Goal: Information Seeking & Learning: Check status

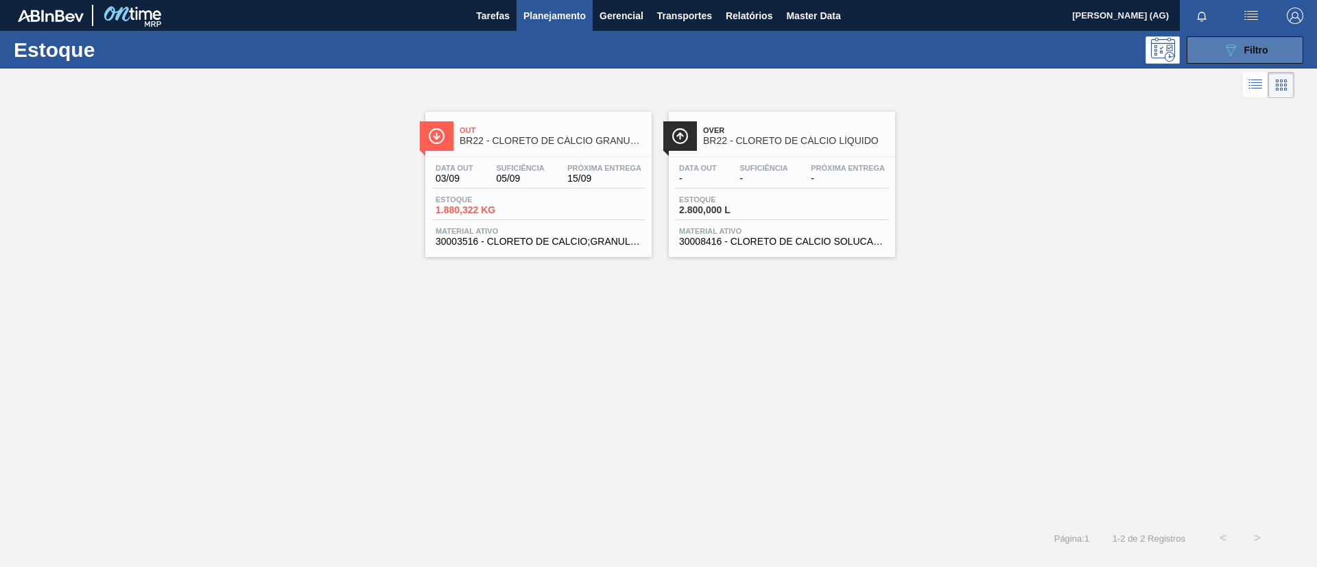
click at [1212, 39] on button "089F7B8B-B2A5-4AFE-B5C0-19BA573D28AC Filtro" at bounding box center [1245, 49] width 117 height 27
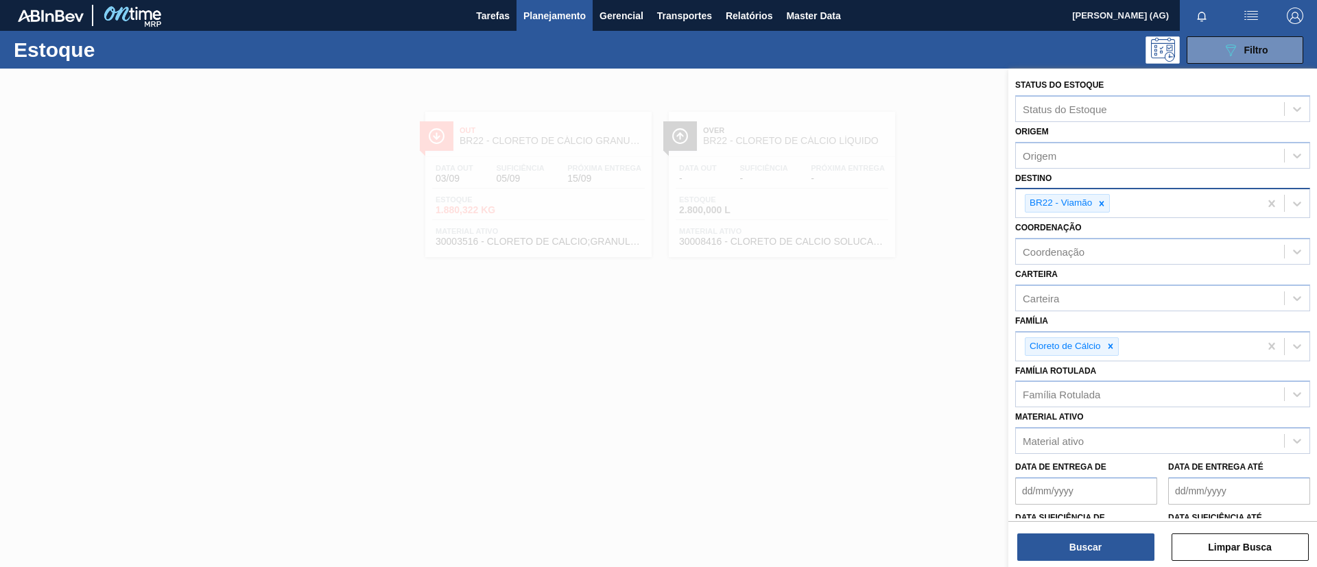
click at [1100, 205] on icon at bounding box center [1102, 204] width 10 height 10
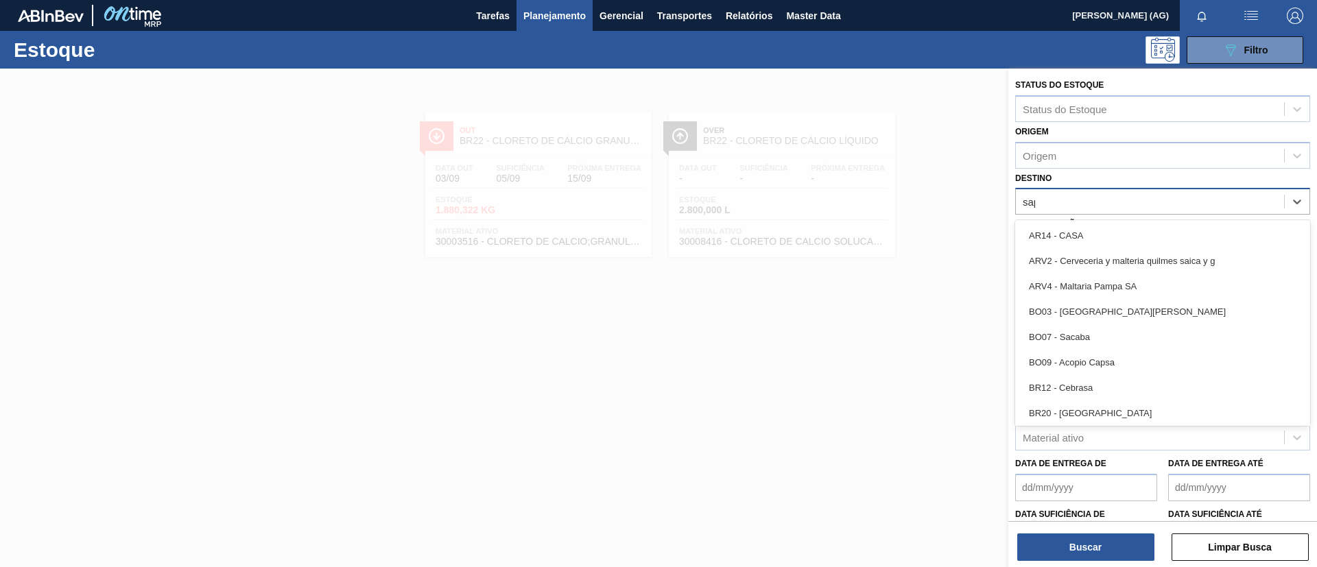
type input "sapu"
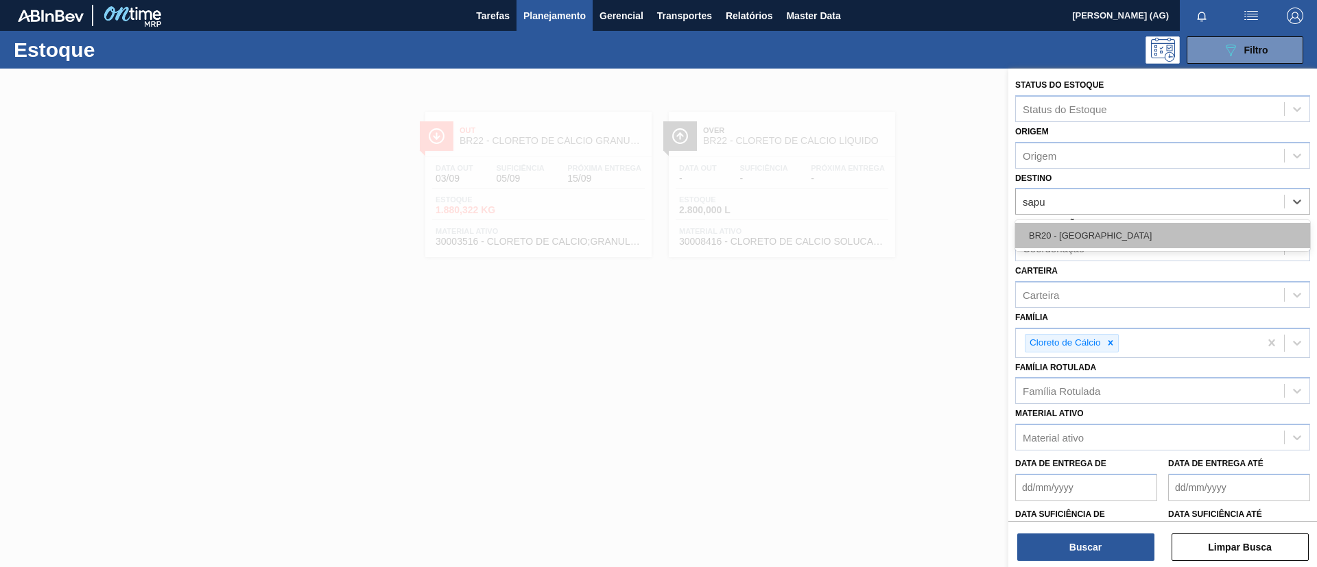
click at [1116, 233] on div "BR20 - [GEOGRAPHIC_DATA]" at bounding box center [1162, 235] width 295 height 25
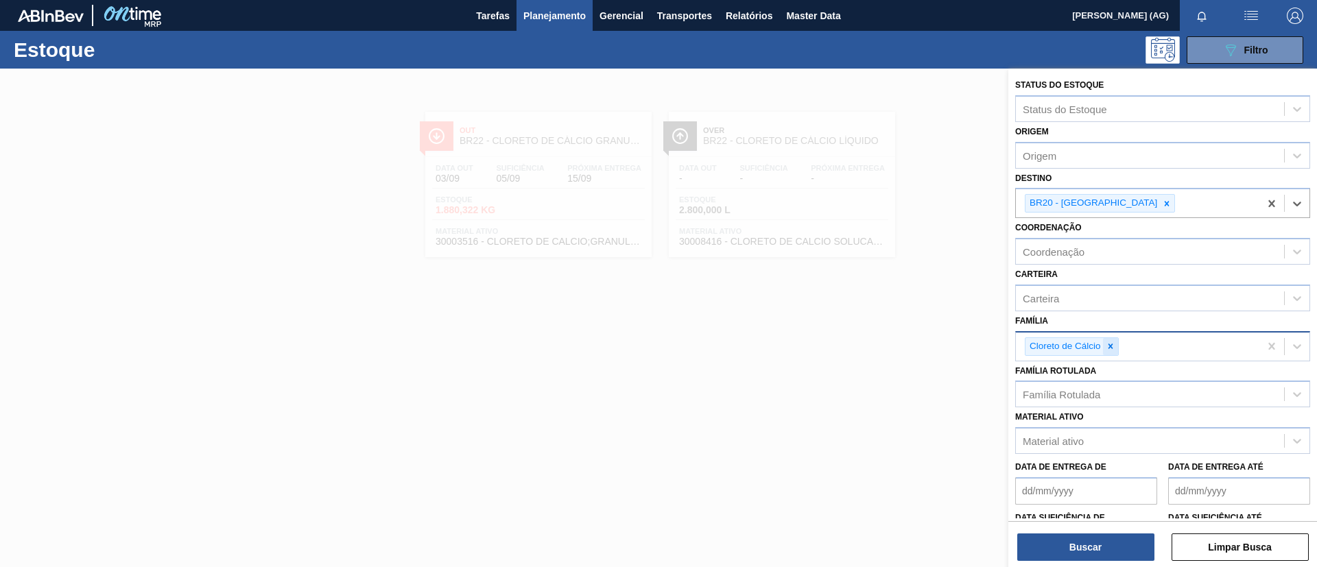
click at [1109, 352] on div at bounding box center [1110, 346] width 15 height 17
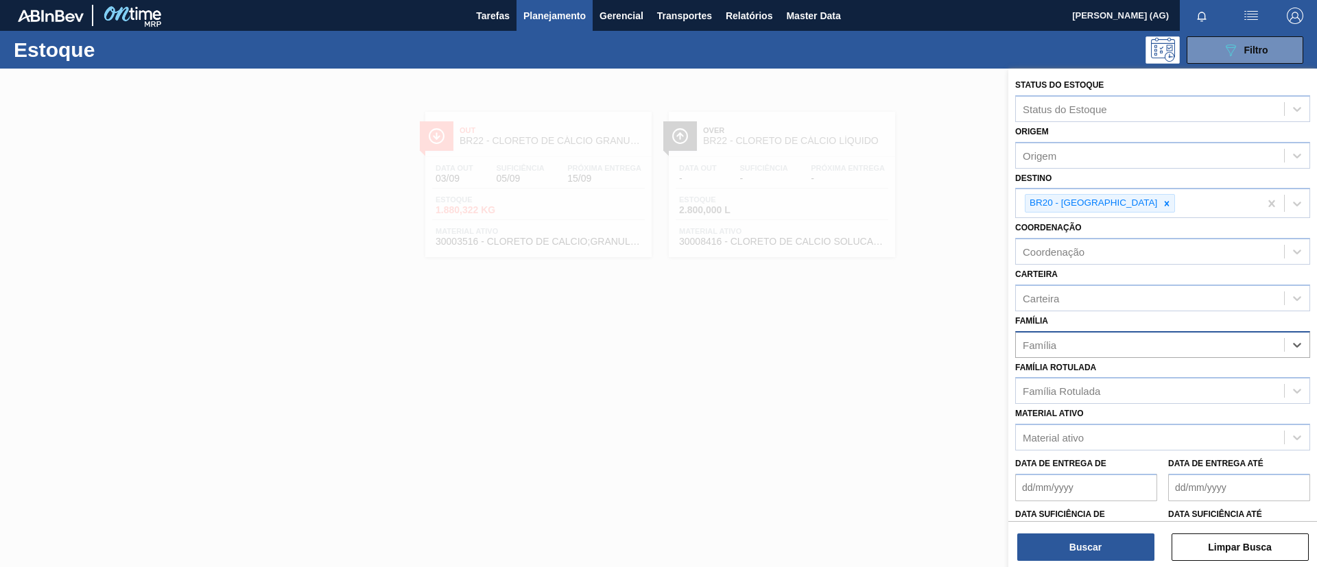
click at [1077, 342] on div "Família" at bounding box center [1150, 345] width 268 height 20
type input "rótulo pl"
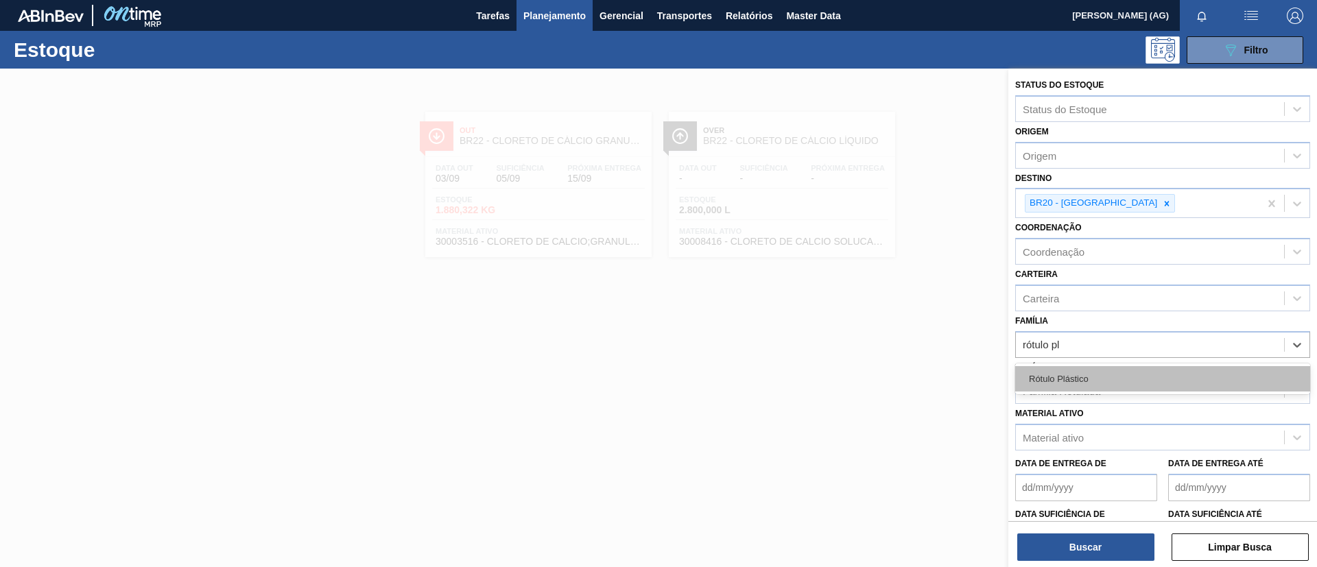
click at [1111, 369] on div "Rótulo Plástico" at bounding box center [1162, 378] width 295 height 25
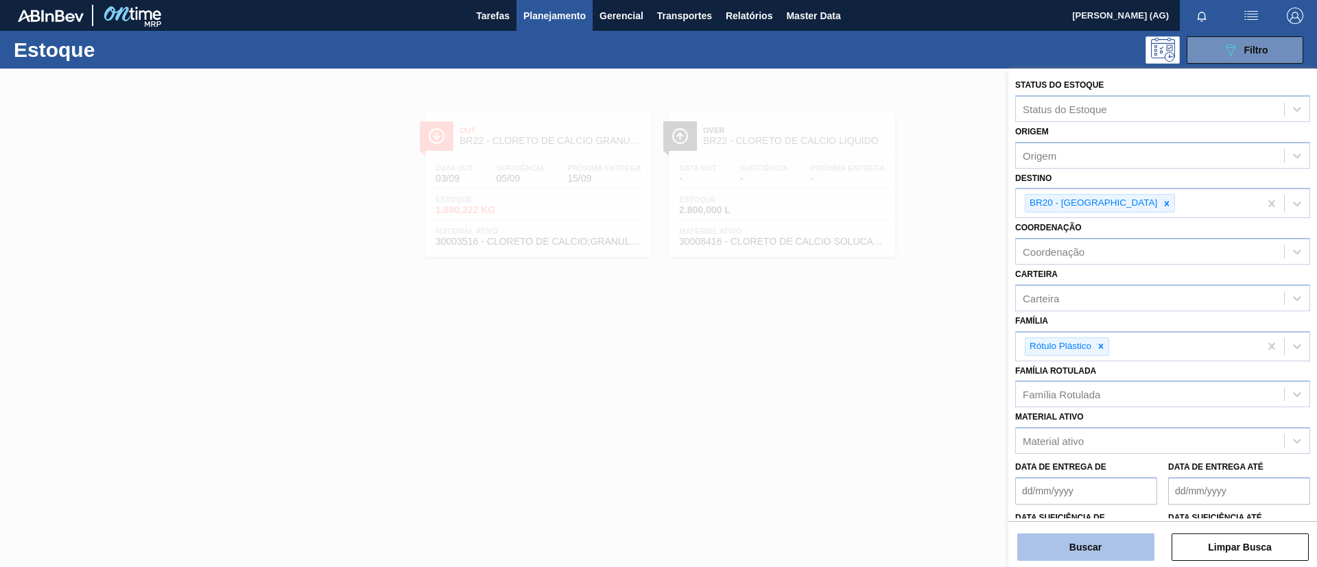
click at [1114, 536] on button "Buscar" at bounding box center [1086, 547] width 137 height 27
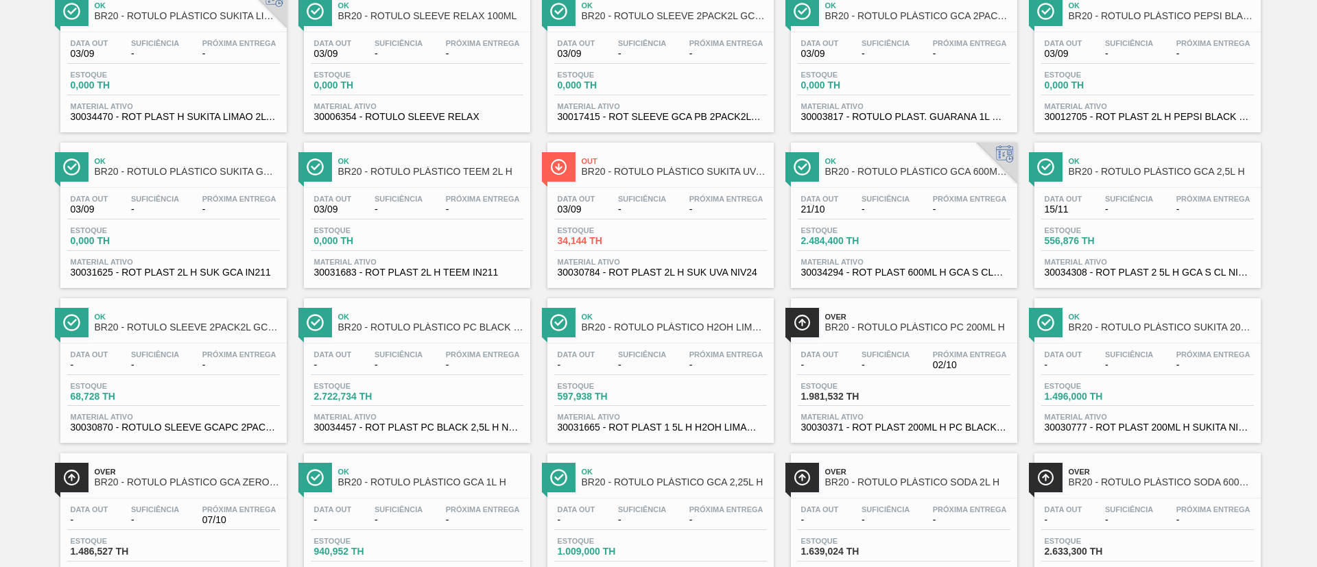
scroll to position [618, 0]
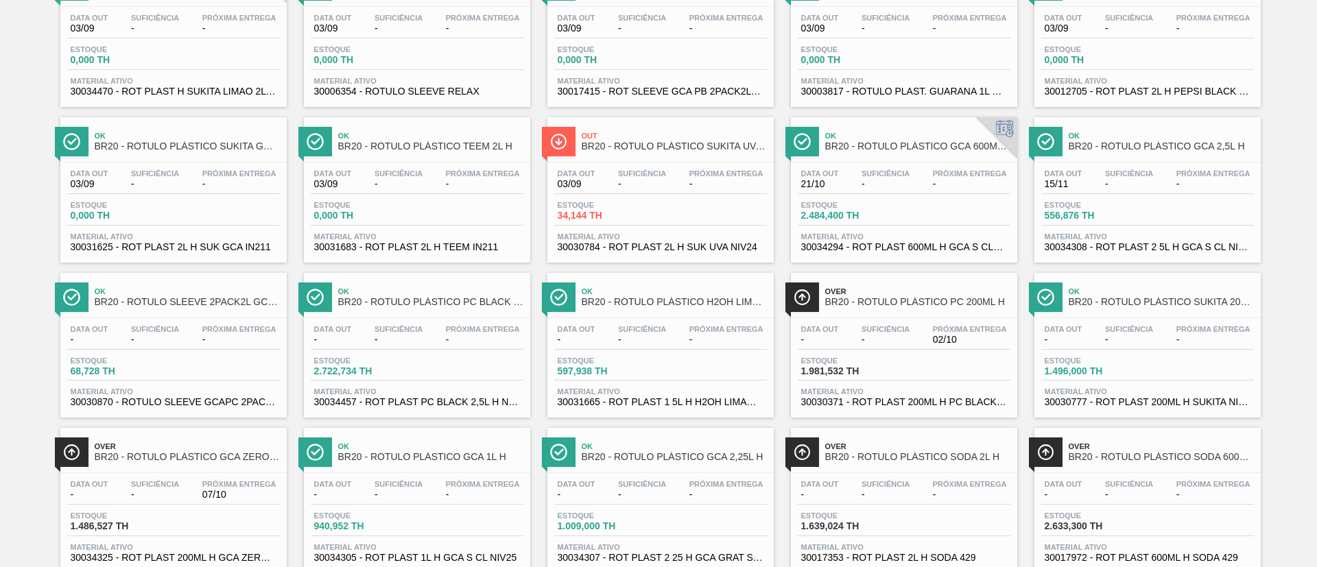
click at [327, 291] on div at bounding box center [315, 298] width 34 height 30
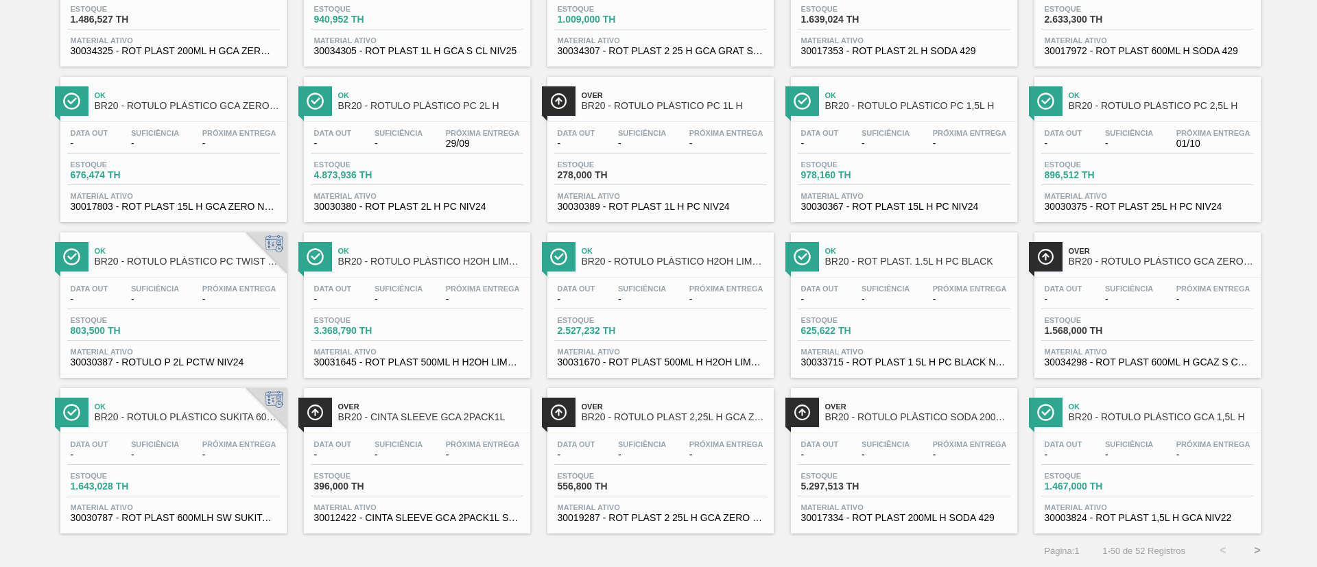
scroll to position [1125, 0]
click at [1255, 552] on button ">" at bounding box center [1257, 550] width 34 height 34
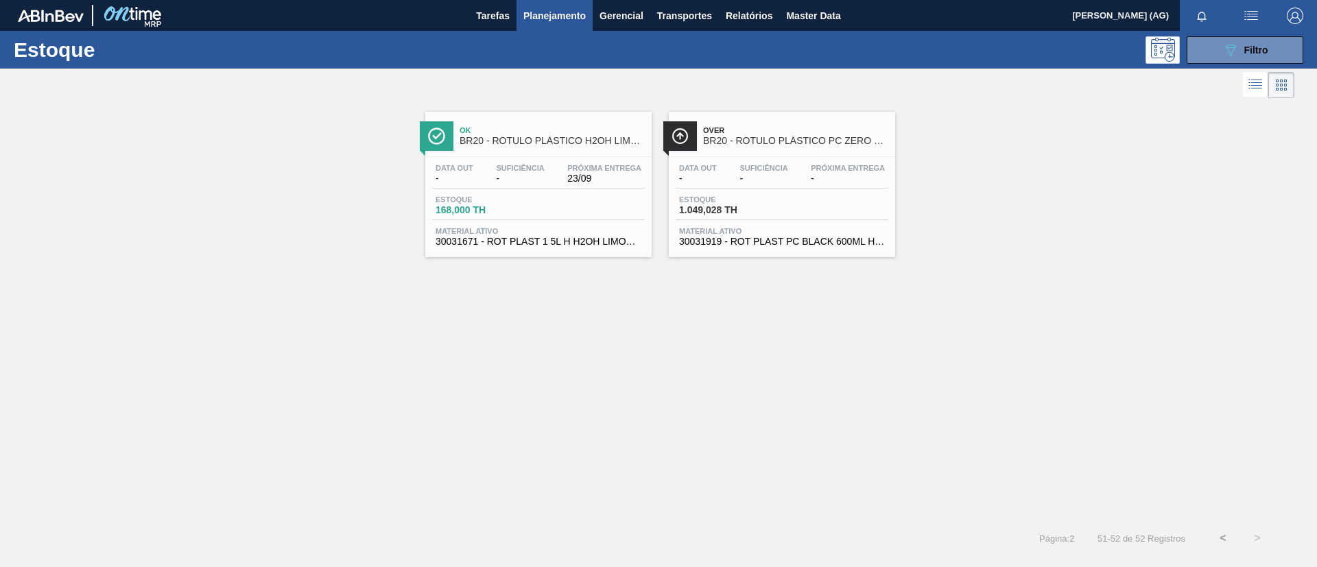
scroll to position [0, 0]
click at [1227, 543] on button "<" at bounding box center [1223, 538] width 34 height 34
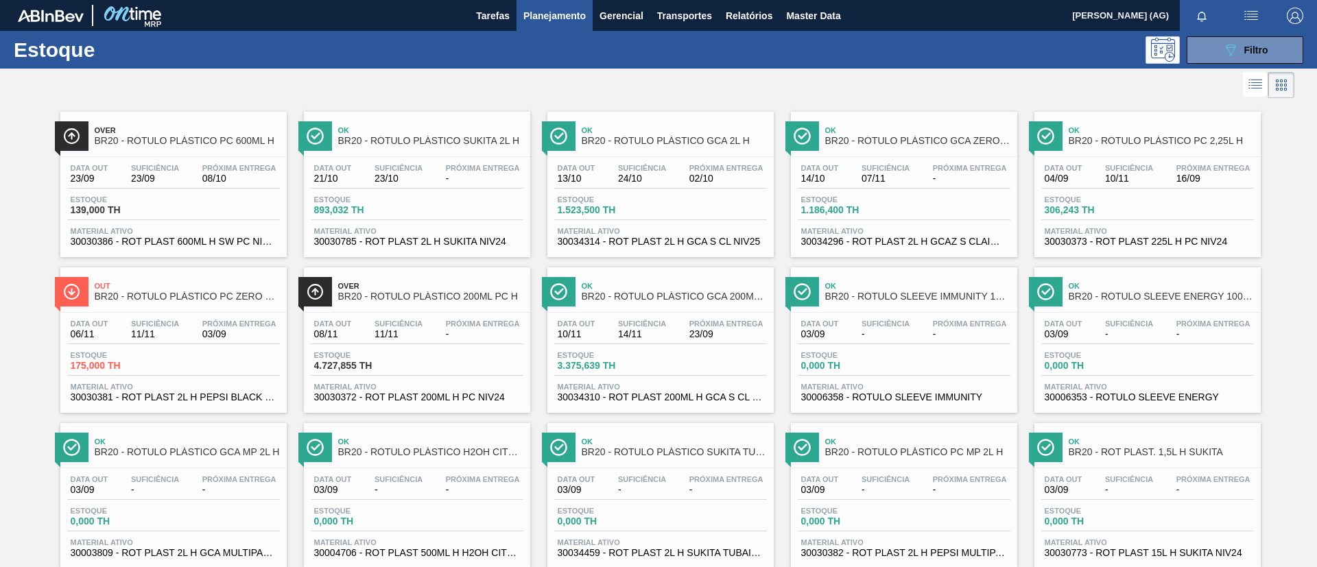
click at [185, 294] on span "BR20 - RÓTULO PLÁSTICO PC ZERO 2L H" at bounding box center [187, 297] width 185 height 10
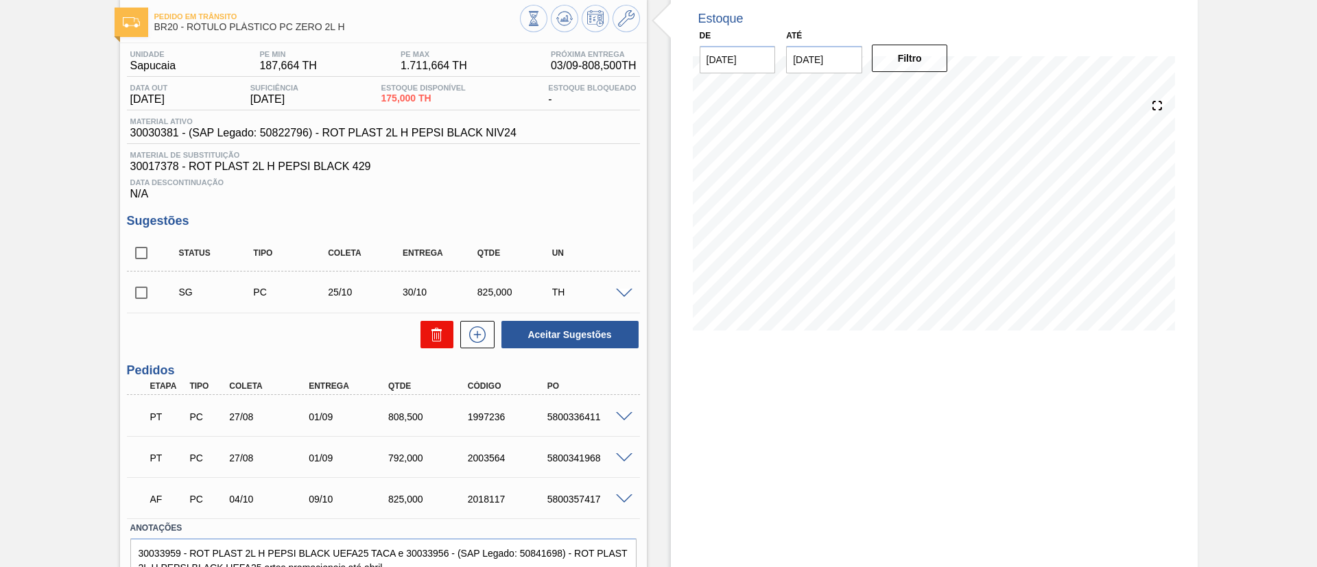
scroll to position [103, 0]
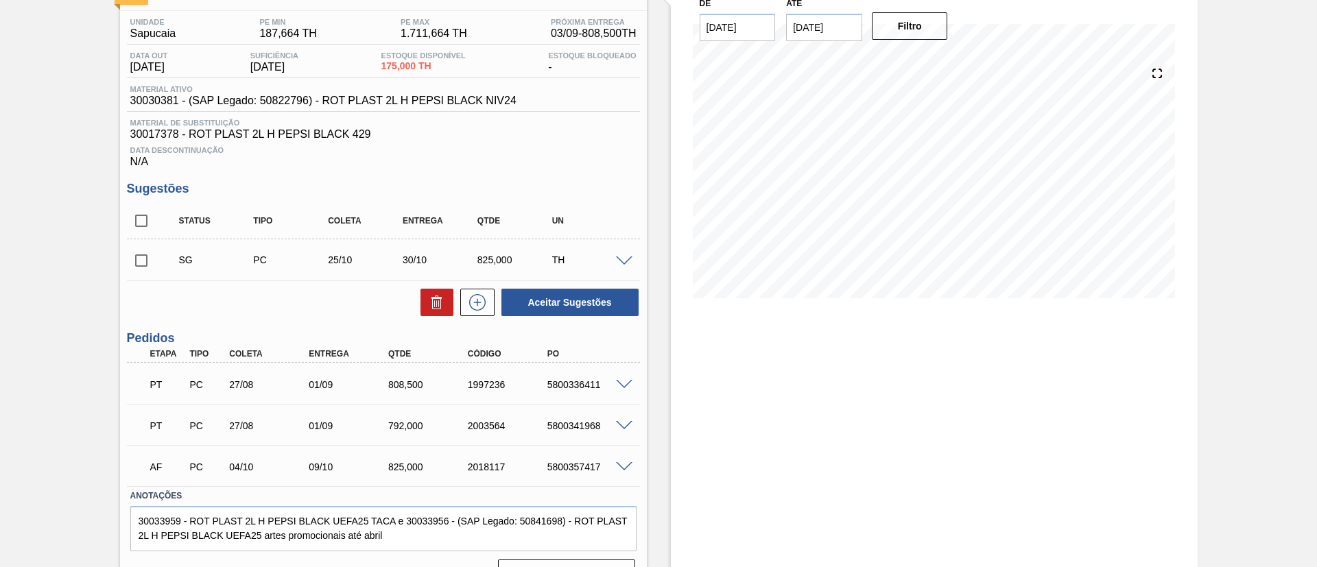
click at [620, 376] on div "PT PC 27/08 01/09 808,500 1997236 5800336411" at bounding box center [383, 383] width 513 height 34
click at [624, 386] on span at bounding box center [624, 385] width 16 height 10
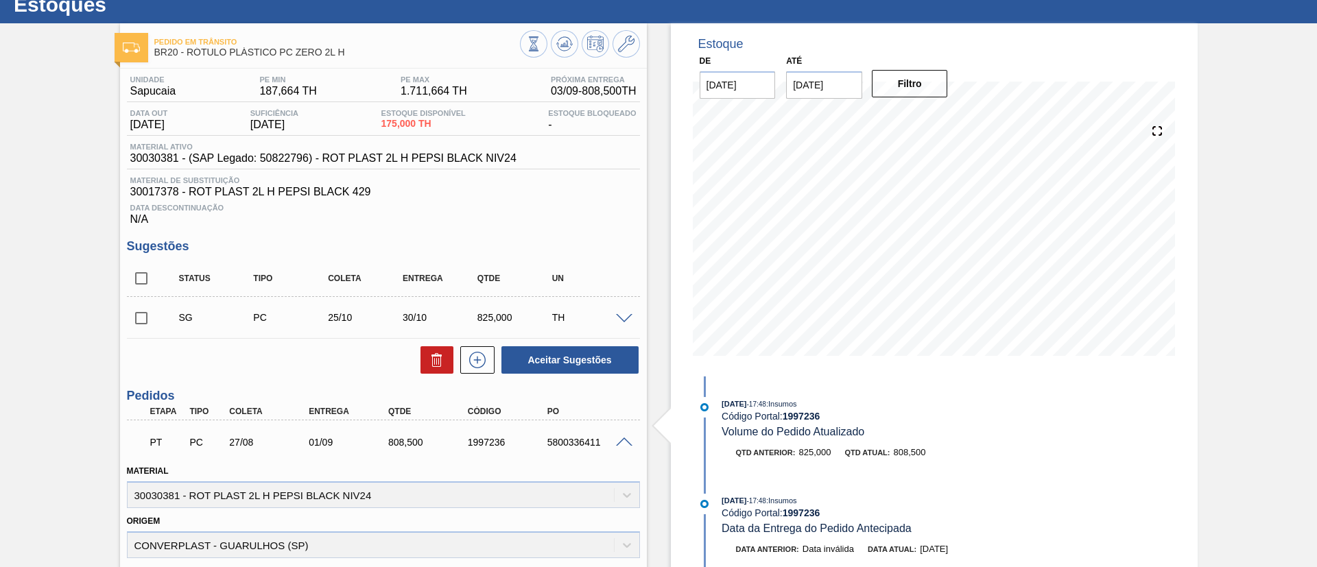
scroll to position [0, 0]
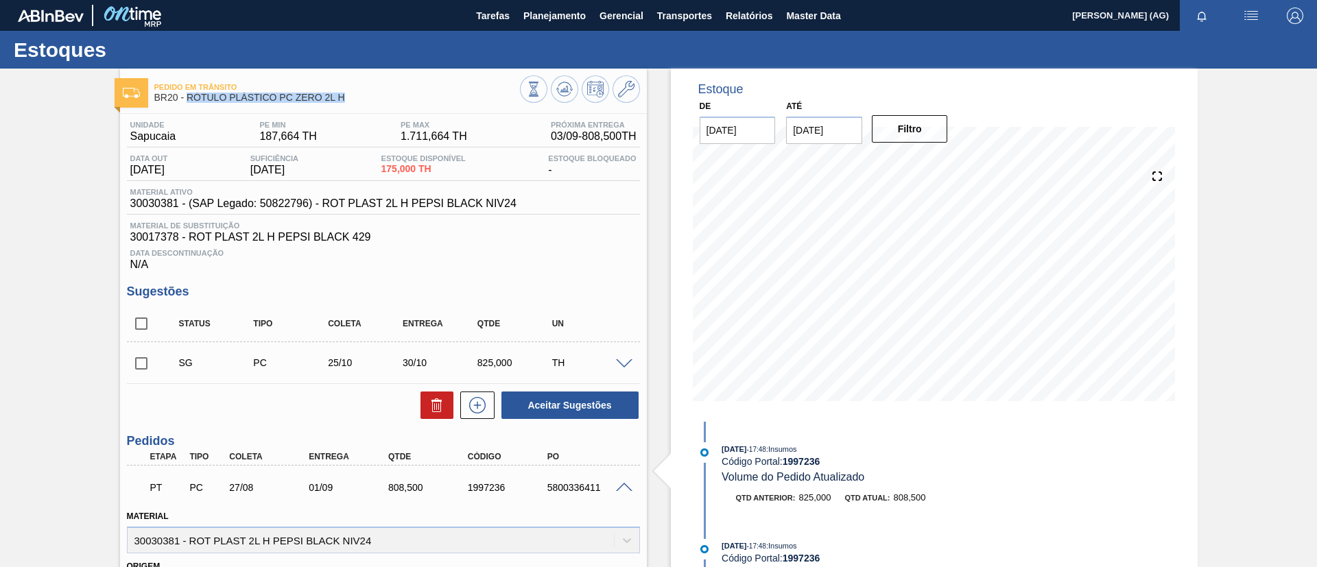
drag, startPoint x: 186, startPoint y: 101, endPoint x: 349, endPoint y: 104, distance: 162.6
click at [349, 104] on div "Pedido [PERSON_NAME] BR20 - RÓTULO PLÁSTICO PC ZERO 2L H" at bounding box center [337, 93] width 366 height 31
click at [348, 104] on div "Pedido [PERSON_NAME] BR20 - RÓTULO PLÁSTICO PC ZERO 2L H" at bounding box center [337, 93] width 366 height 31
copy span "RÓTULO PLÁSTICO PC ZERO 2L H"
